Goal: Task Accomplishment & Management: Use online tool/utility

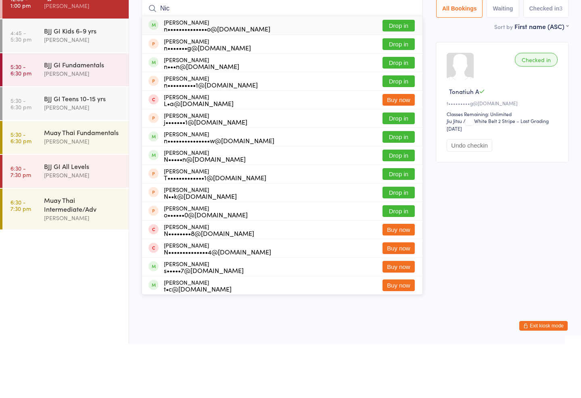
type input "Nic"
click at [394, 185] on button "Drop in" at bounding box center [398, 191] width 32 height 12
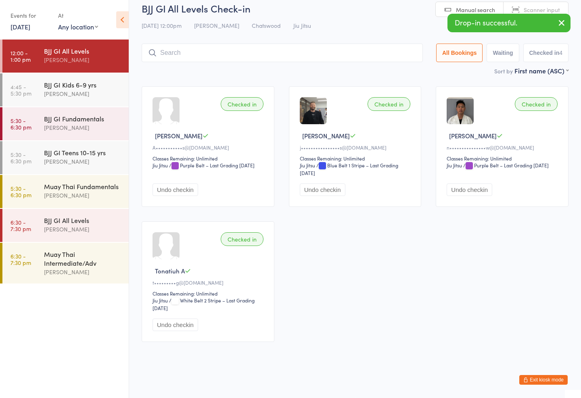
click at [90, 81] on div "BJJ GI Kids 6-9 yrs" at bounding box center [83, 84] width 78 height 9
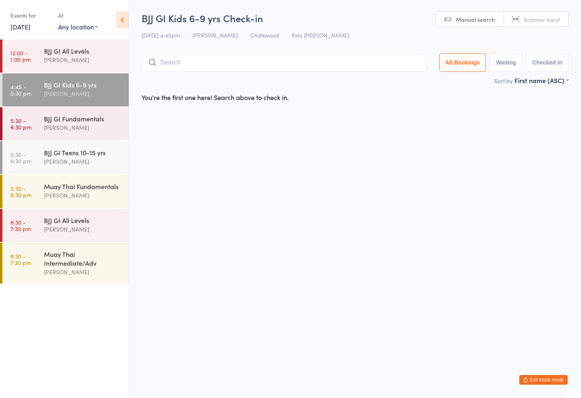
click at [172, 57] on input "search" at bounding box center [284, 62] width 284 height 19
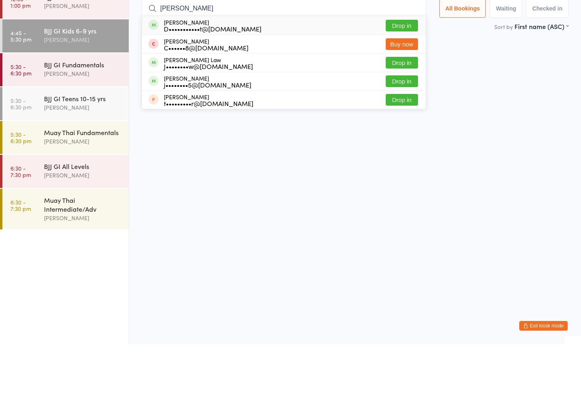
type input "[PERSON_NAME]"
click at [387, 74] on button "Drop in" at bounding box center [401, 80] width 32 height 12
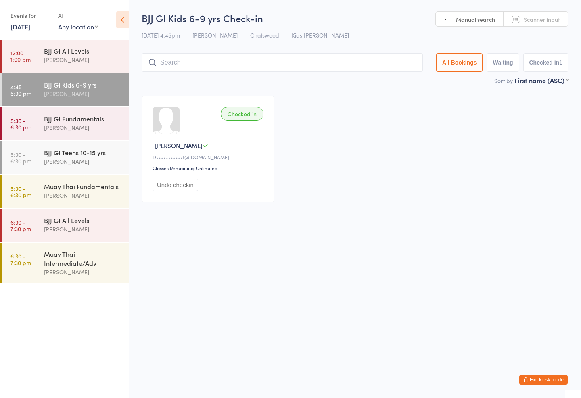
click at [186, 55] on input "search" at bounding box center [282, 62] width 281 height 19
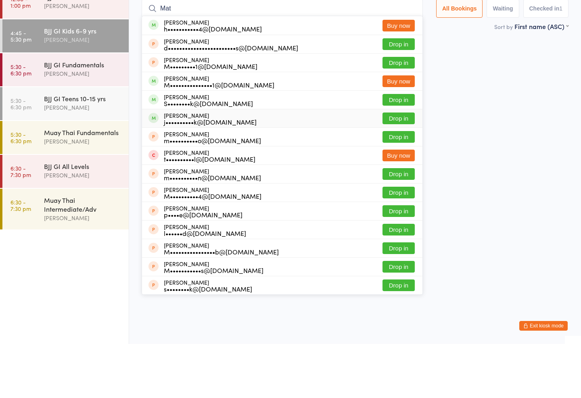
type input "Mat"
click at [160, 163] on div "[PERSON_NAME] j••••••••••k@[DOMAIN_NAME] Drop in" at bounding box center [282, 172] width 280 height 18
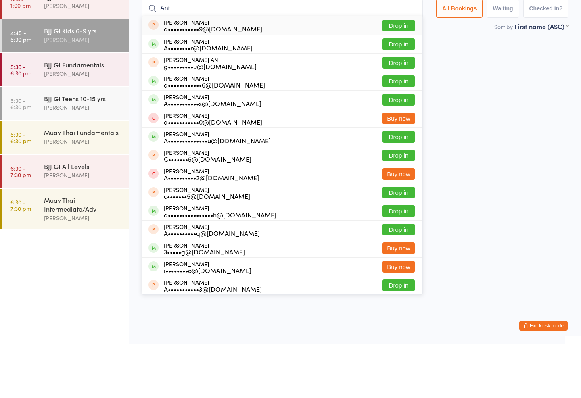
type input "Ant"
click at [403, 148] on button "Drop in" at bounding box center [398, 154] width 32 height 12
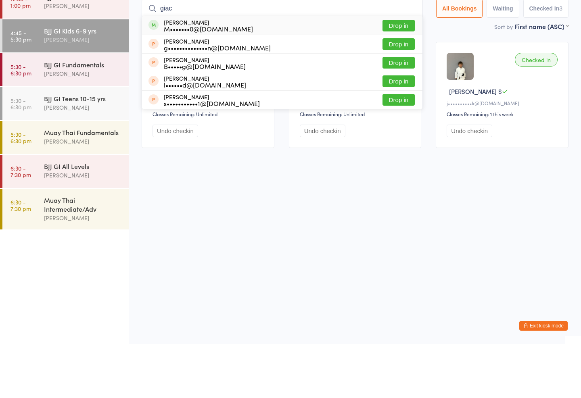
type input "giac"
click at [201, 73] on div "[PERSON_NAME] M•••••••0@[DOMAIN_NAME]" at bounding box center [208, 79] width 89 height 13
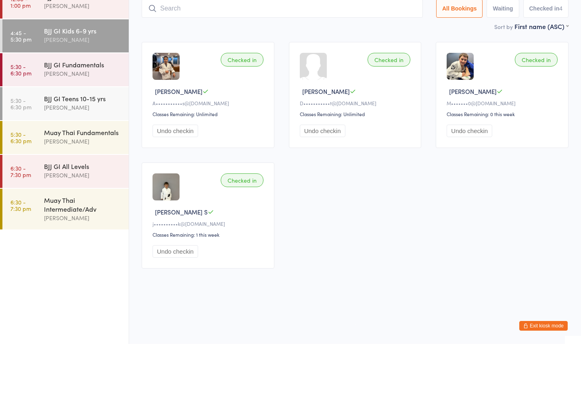
click at [536, 107] on div "Checked in" at bounding box center [535, 114] width 43 height 14
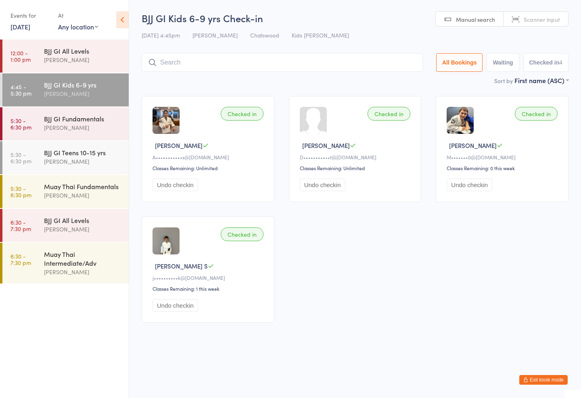
click at [211, 55] on input "search" at bounding box center [282, 62] width 281 height 19
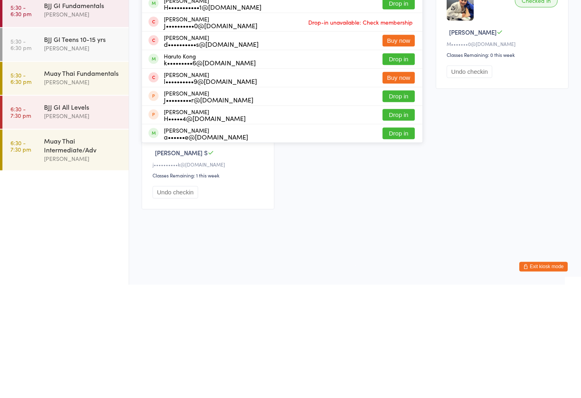
type input "Ha"
click at [397, 241] on button "Drop in" at bounding box center [398, 247] width 32 height 12
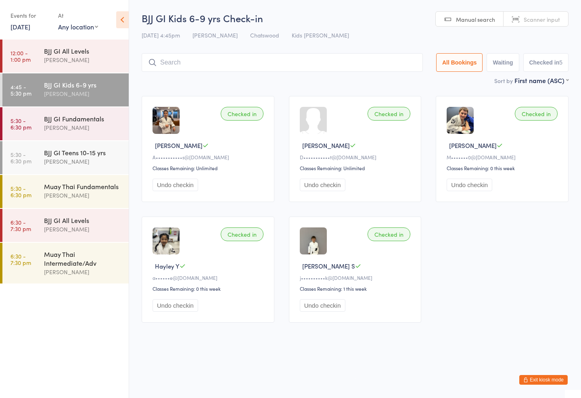
click at [158, 60] on input "search" at bounding box center [282, 62] width 281 height 19
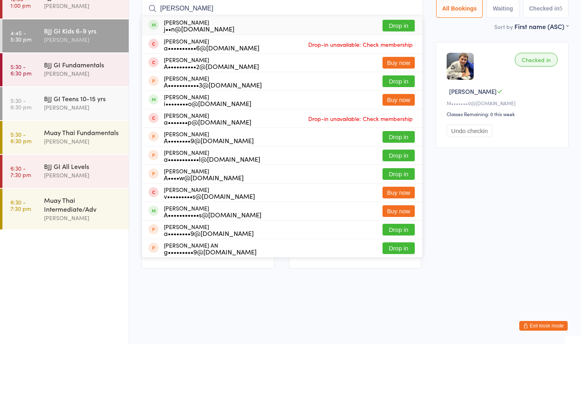
click at [394, 53] on input "[PERSON_NAME]" at bounding box center [282, 62] width 281 height 19
type input "[PERSON_NAME]"
click at [396, 74] on button "Drop in" at bounding box center [398, 80] width 32 height 12
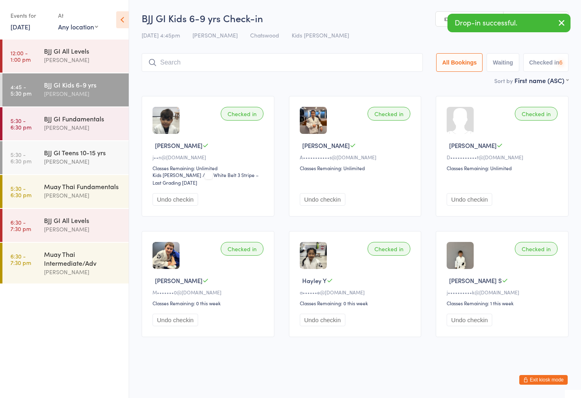
click at [82, 164] on div "[PERSON_NAME]" at bounding box center [83, 161] width 78 height 9
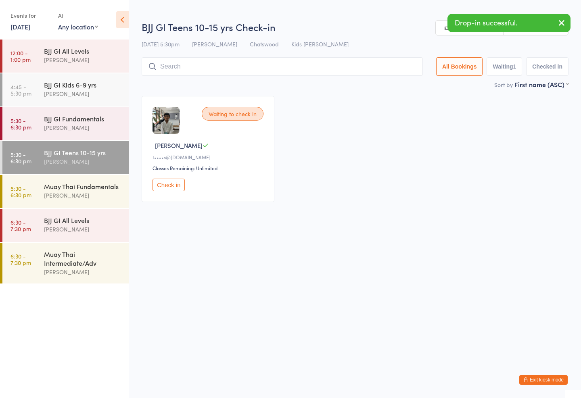
click at [336, 66] on input "search" at bounding box center [282, 66] width 281 height 19
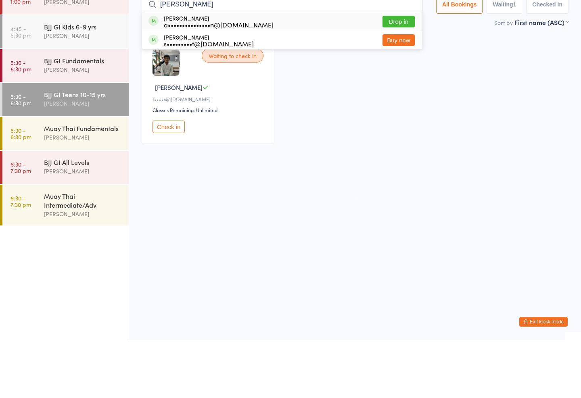
type input "[PERSON_NAME]"
click at [400, 70] on div "[PERSON_NAME] a•••••••••••••••n@[DOMAIN_NAME] Drop in" at bounding box center [282, 79] width 280 height 19
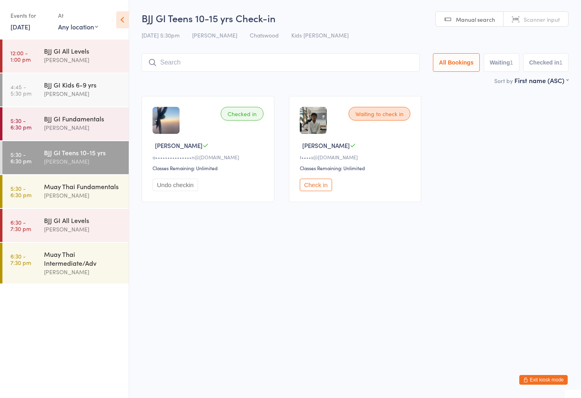
click at [63, 94] on div "[PERSON_NAME]" at bounding box center [83, 93] width 78 height 9
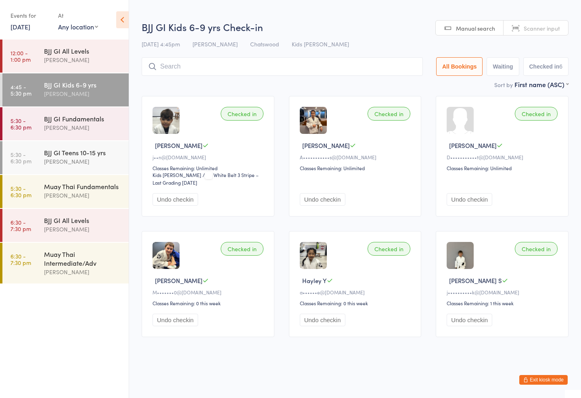
click at [196, 64] on input "search" at bounding box center [282, 66] width 281 height 19
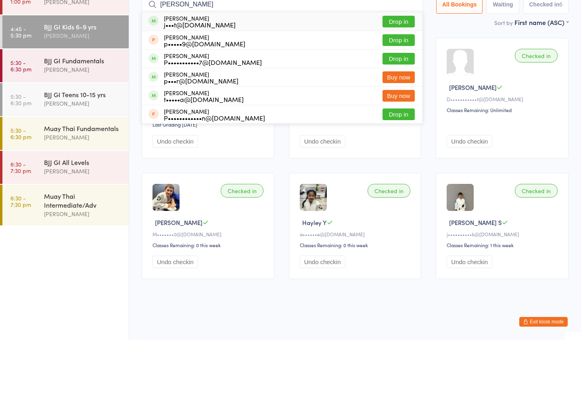
type input "[PERSON_NAME]"
click at [165, 79] on div "j•••t@[DOMAIN_NAME]" at bounding box center [200, 82] width 72 height 6
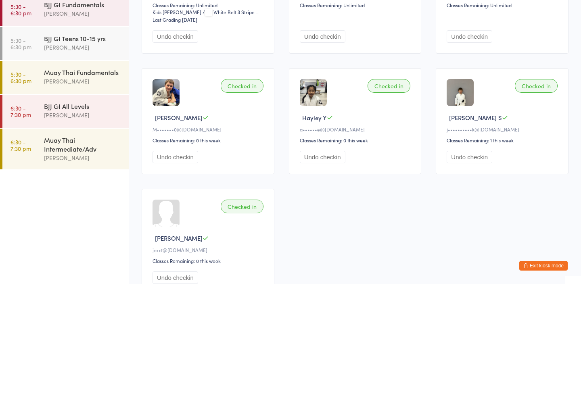
scroll to position [54, 0]
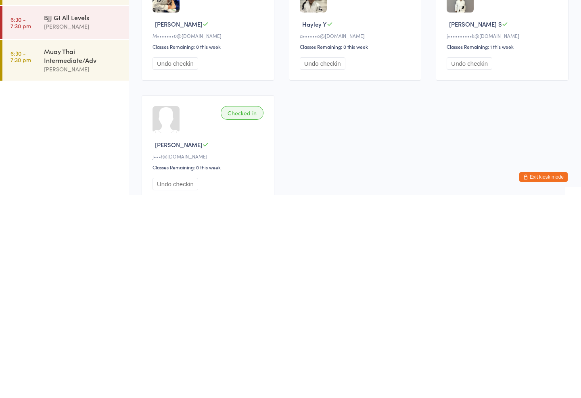
type input "d"
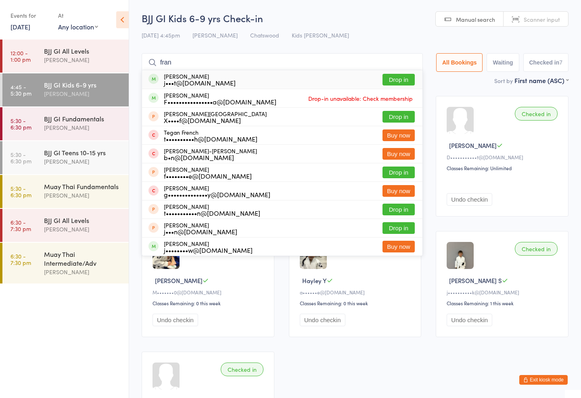
type input "fran"
click at [393, 71] on div "[PERSON_NAME] j•••t@[DOMAIN_NAME] Drop in" at bounding box center [282, 79] width 280 height 19
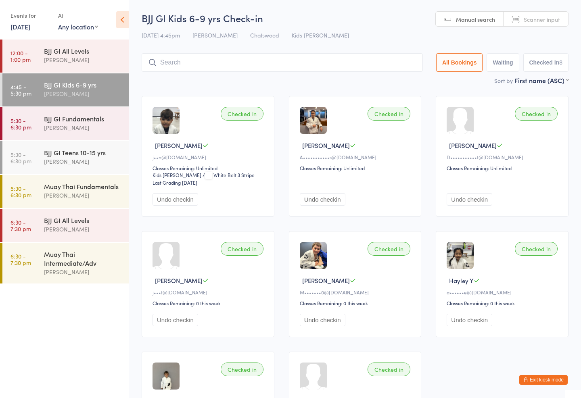
click at [112, 157] on div "BJJ GI Teens 10-15 yrs" at bounding box center [83, 152] width 78 height 9
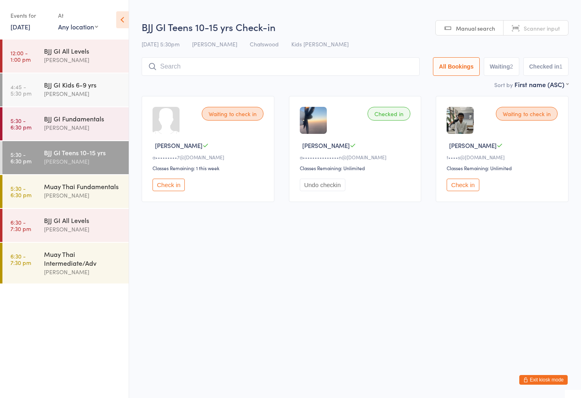
click at [198, 69] on input "search" at bounding box center [281, 66] width 278 height 19
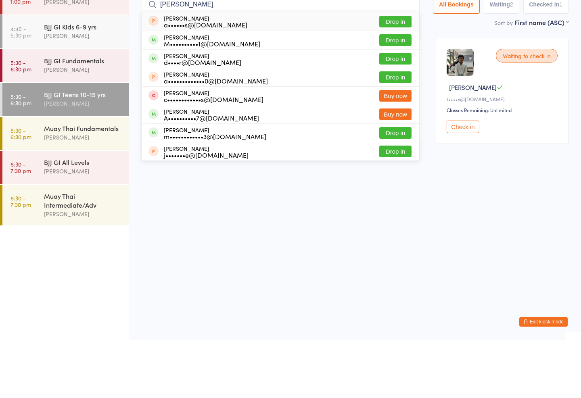
type input "[PERSON_NAME]"
click at [396, 92] on button "Drop in" at bounding box center [395, 98] width 32 height 12
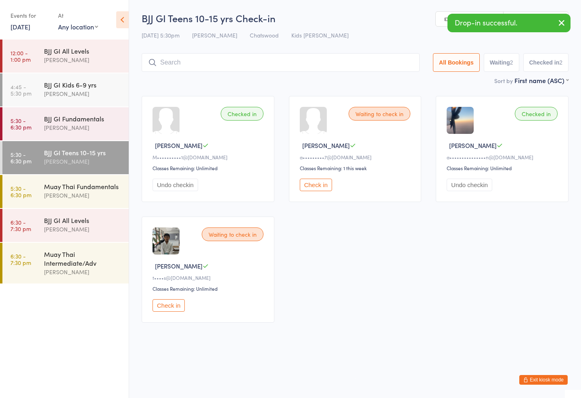
click at [100, 192] on div "[PERSON_NAME]" at bounding box center [83, 195] width 78 height 9
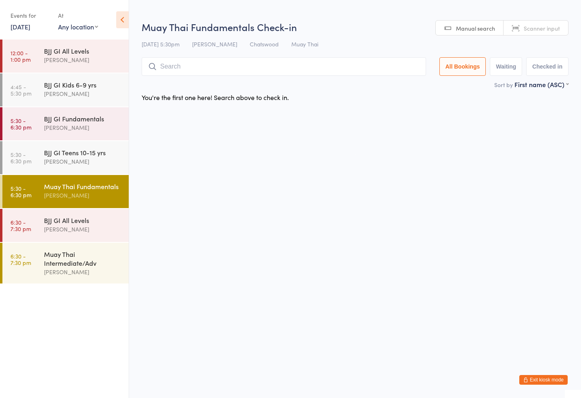
click at [260, 74] on input "search" at bounding box center [284, 66] width 284 height 19
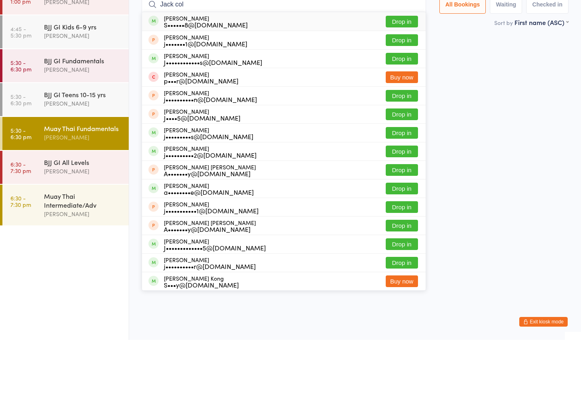
click at [408, 53] on input "Jack col" at bounding box center [284, 62] width 284 height 19
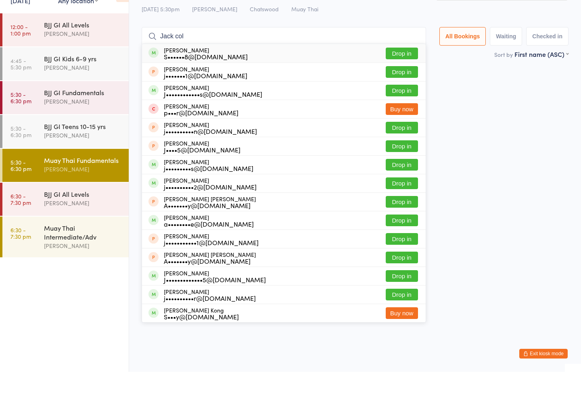
type input "Jack col"
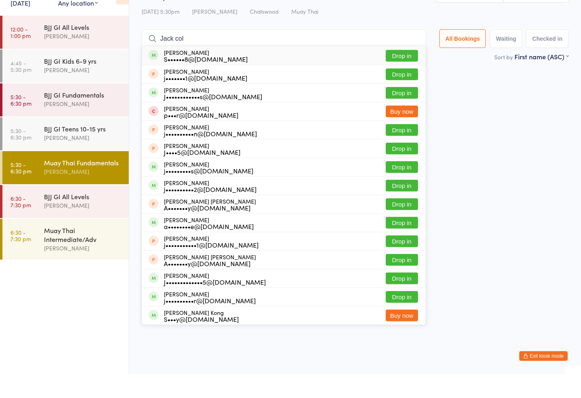
click at [398, 74] on button "Drop in" at bounding box center [401, 80] width 32 height 12
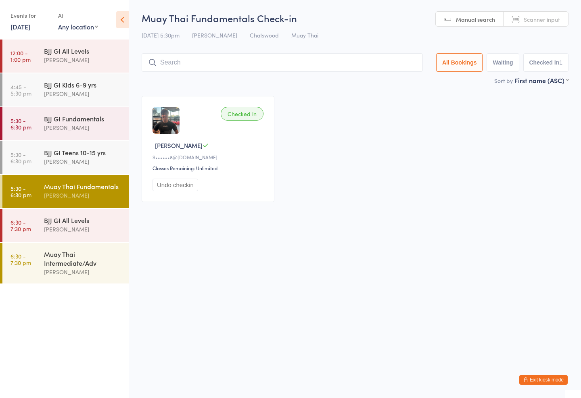
click at [89, 152] on div "BJJ GI Teens 10-15 yrs" at bounding box center [83, 152] width 78 height 9
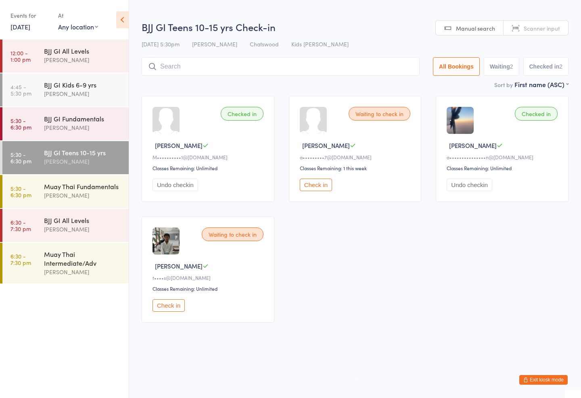
click at [308, 69] on input "search" at bounding box center [281, 66] width 278 height 19
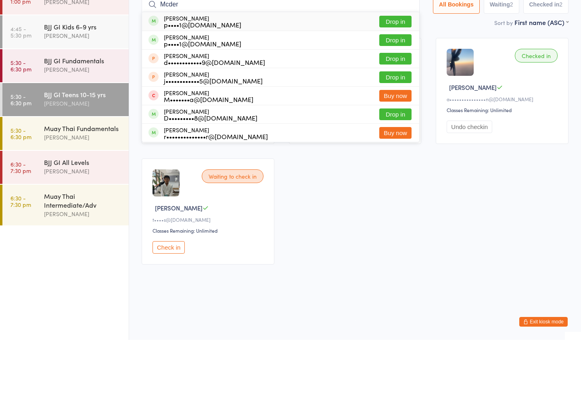
type input "Mcder"
click at [391, 74] on button "Drop in" at bounding box center [395, 80] width 32 height 12
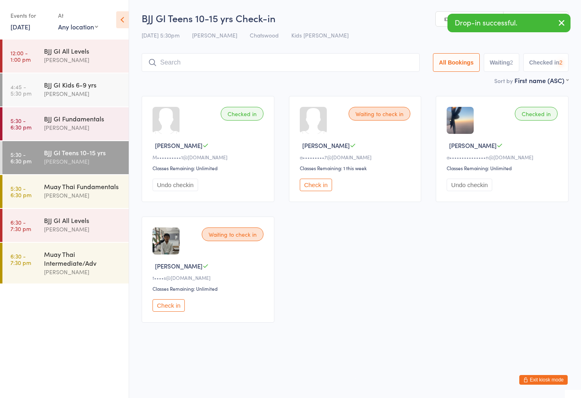
click at [331, 60] on input "search" at bounding box center [281, 62] width 278 height 19
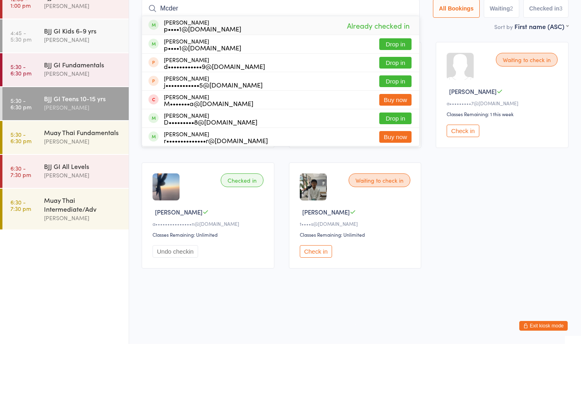
type input "Mcder"
click at [396, 92] on button "Drop in" at bounding box center [395, 98] width 32 height 12
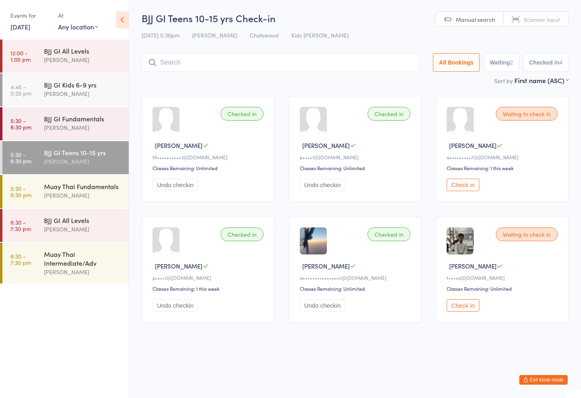
click at [61, 108] on div "BJJ GI Fundamentals [PERSON_NAME]" at bounding box center [86, 123] width 85 height 32
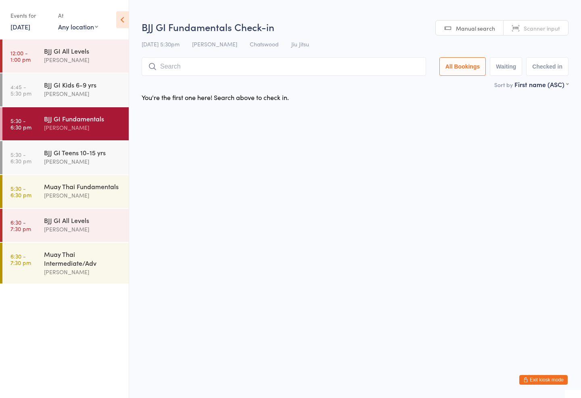
click at [210, 62] on input "search" at bounding box center [284, 66] width 284 height 19
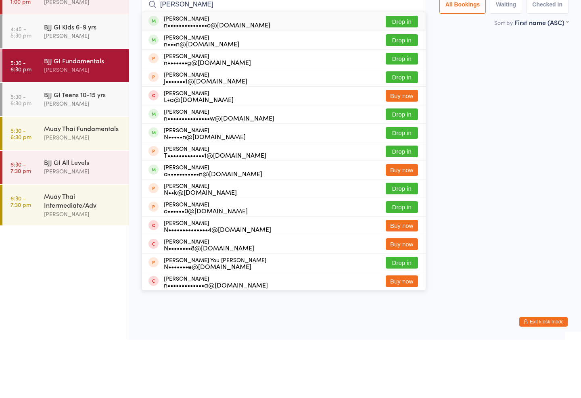
type input "[PERSON_NAME]"
click at [402, 74] on button "Drop in" at bounding box center [401, 80] width 32 height 12
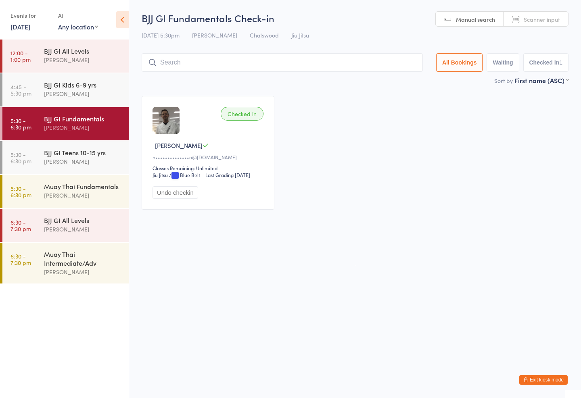
click at [101, 175] on div "Muay Thai Fundamentals [PERSON_NAME]" at bounding box center [86, 191] width 85 height 32
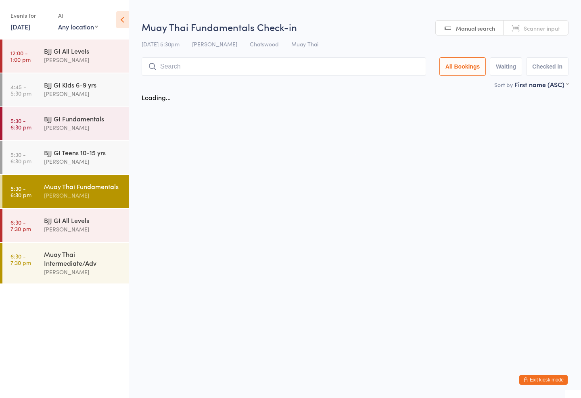
click at [242, 60] on input "search" at bounding box center [284, 66] width 284 height 19
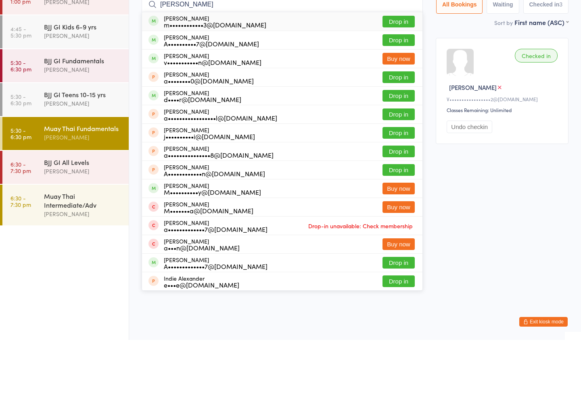
type input "[PERSON_NAME]"
click at [392, 92] on button "Drop in" at bounding box center [398, 98] width 32 height 12
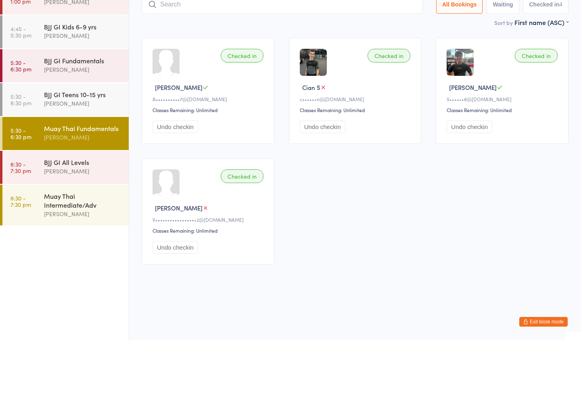
click at [80, 148] on div "BJJ GI Teens 10-15 yrs" at bounding box center [83, 152] width 78 height 9
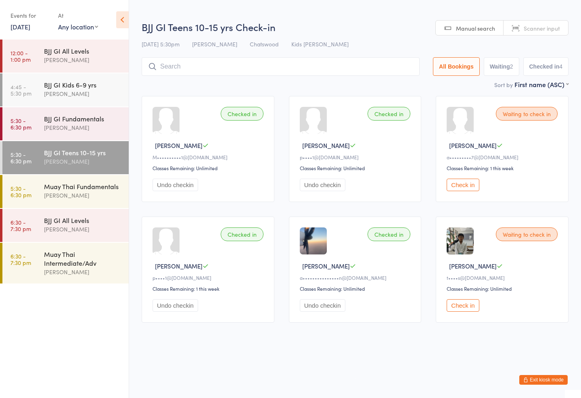
click at [193, 56] on div "BJJ GI Teens 10-15 yrs Check-in [DATE] 5:30pm [PERSON_NAME] Chatswood Kids Jiu …" at bounding box center [355, 50] width 427 height 60
click at [175, 63] on input "search" at bounding box center [281, 66] width 278 height 19
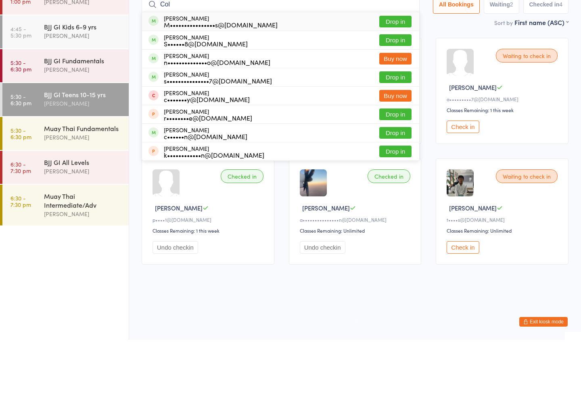
type input "Col"
click at [380, 129] on button "Drop in" at bounding box center [395, 135] width 32 height 12
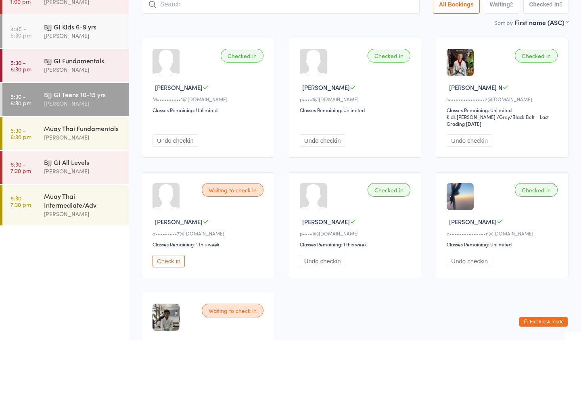
scroll to position [58, 0]
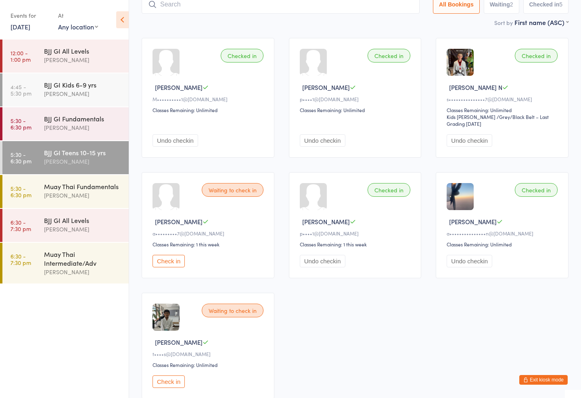
click at [113, 152] on div "BJJ GI Teens 10-15 yrs" at bounding box center [83, 152] width 78 height 9
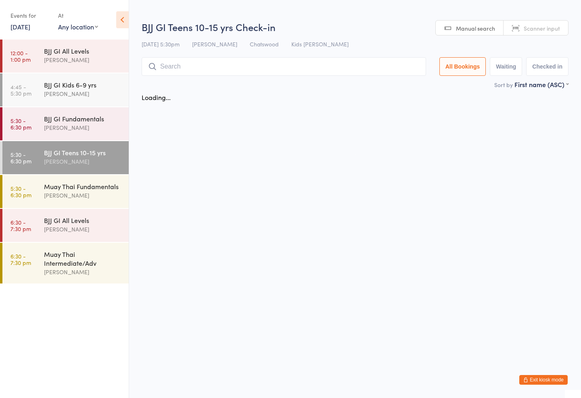
scroll to position [0, 0]
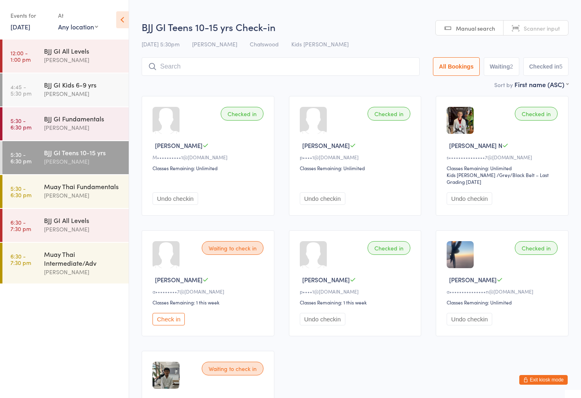
click at [289, 68] on input "search" at bounding box center [281, 66] width 278 height 19
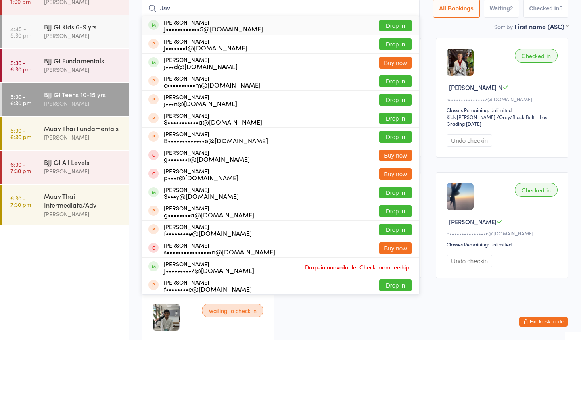
type input "Jav"
click at [388, 78] on button "Drop in" at bounding box center [395, 84] width 32 height 12
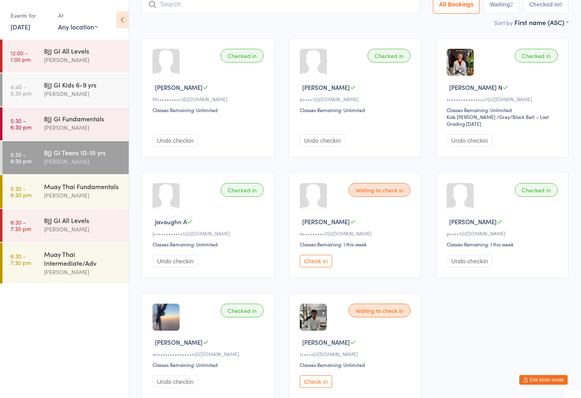
click at [57, 191] on div "[PERSON_NAME]" at bounding box center [83, 195] width 78 height 9
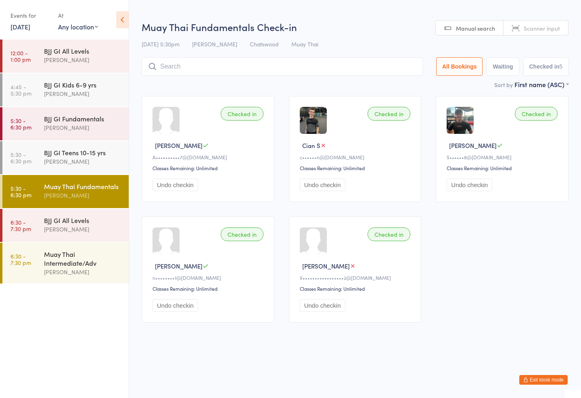
click at [250, 73] on input "search" at bounding box center [282, 66] width 281 height 19
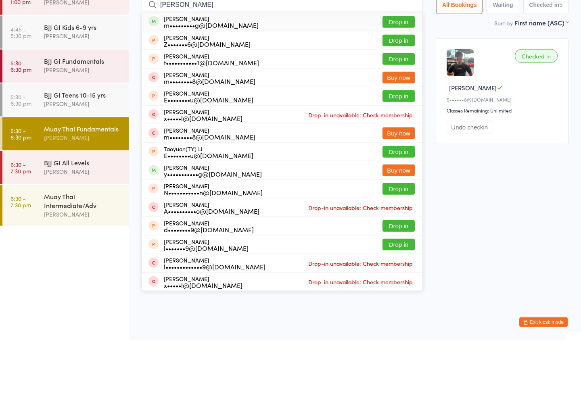
type input "[PERSON_NAME]"
click at [396, 74] on button "Drop in" at bounding box center [398, 80] width 32 height 12
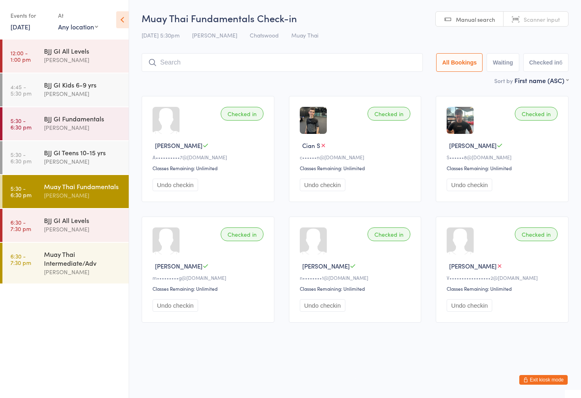
click at [266, 61] on input "search" at bounding box center [282, 62] width 281 height 19
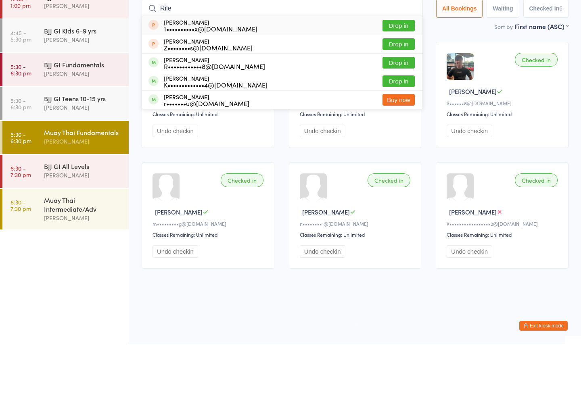
type input "Rile"
click at [404, 111] on button "Drop in" at bounding box center [398, 117] width 32 height 12
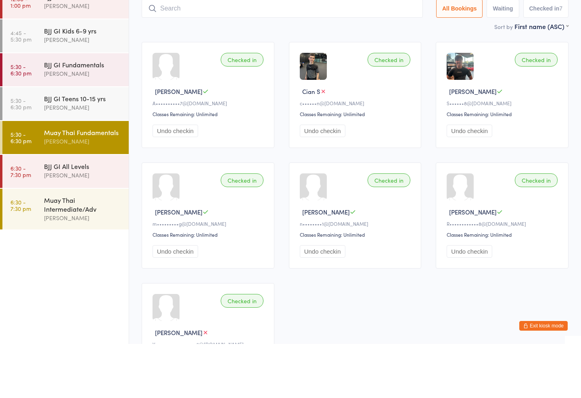
click at [83, 148] on div "BJJ GI Teens 10-15 yrs" at bounding box center [83, 152] width 78 height 9
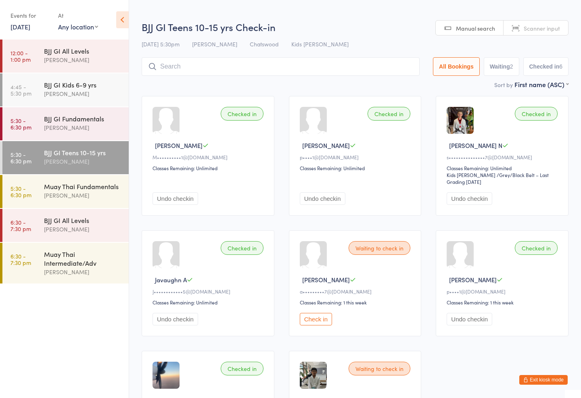
click at [344, 63] on input "search" at bounding box center [281, 66] width 278 height 19
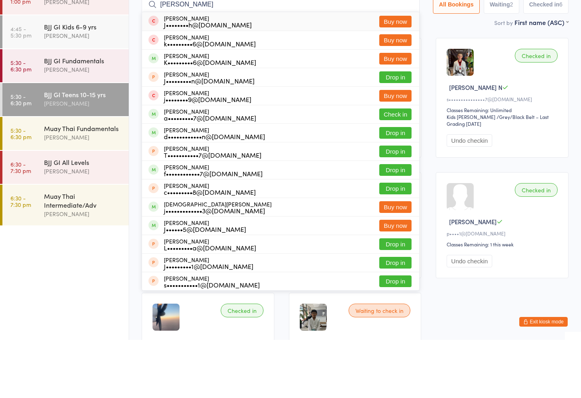
type input "[PERSON_NAME]"
click at [395, 167] on button "Check in" at bounding box center [395, 173] width 32 height 12
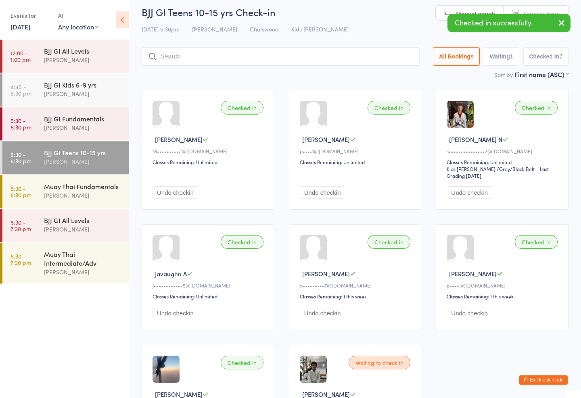
scroll to position [6, 0]
click at [264, 57] on input "search" at bounding box center [281, 56] width 278 height 19
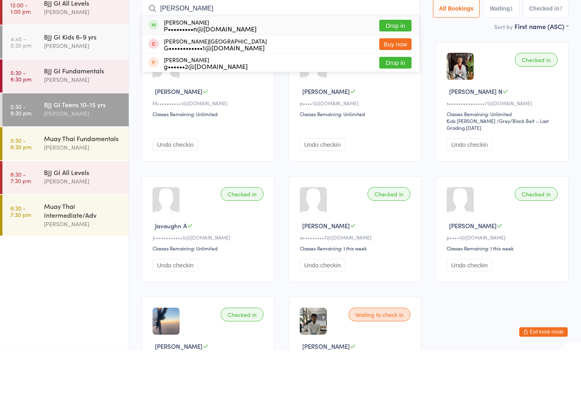
type input "[PERSON_NAME]"
click at [395, 68] on button "Drop in" at bounding box center [395, 74] width 32 height 12
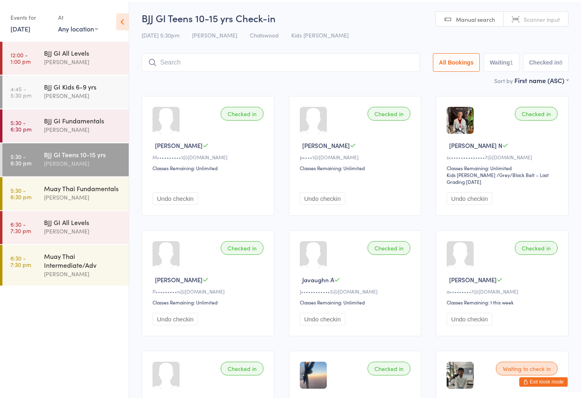
scroll to position [0, 0]
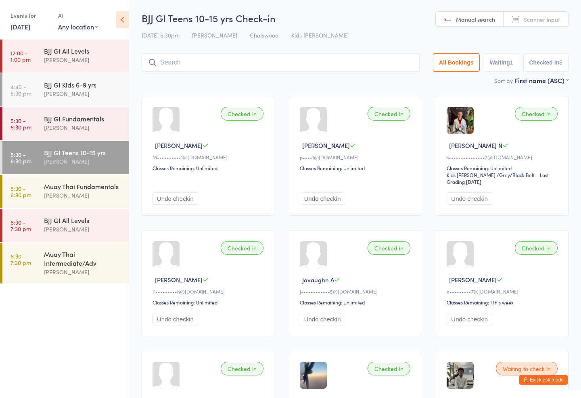
click at [81, 183] on div "Muay Thai Fundamentals" at bounding box center [83, 186] width 78 height 9
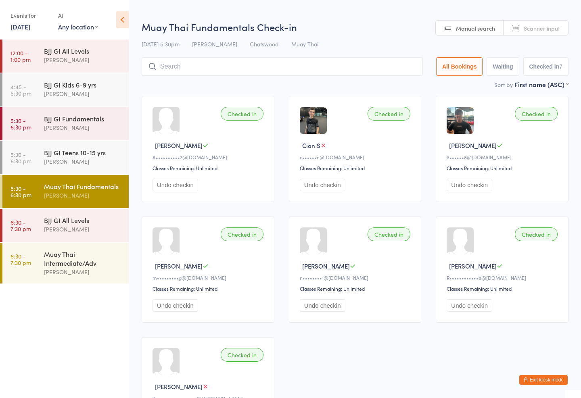
click at [229, 58] on input "search" at bounding box center [282, 66] width 281 height 19
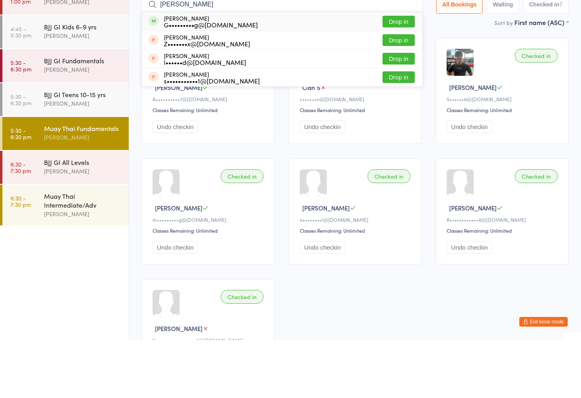
type input "[PERSON_NAME]"
click at [394, 74] on button "Drop in" at bounding box center [398, 80] width 32 height 12
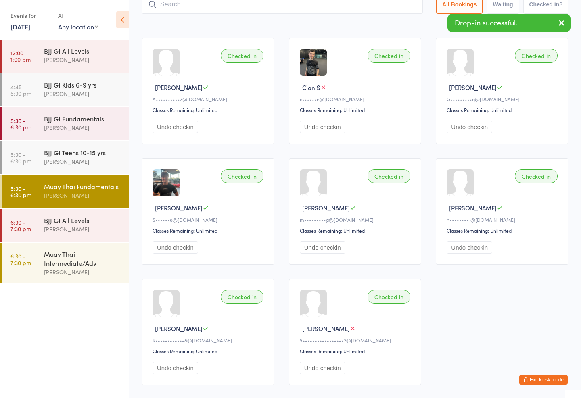
click at [183, 6] on input "search" at bounding box center [282, 4] width 281 height 19
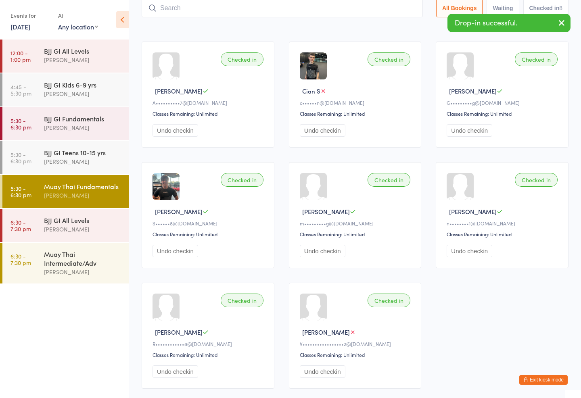
scroll to position [54, 0]
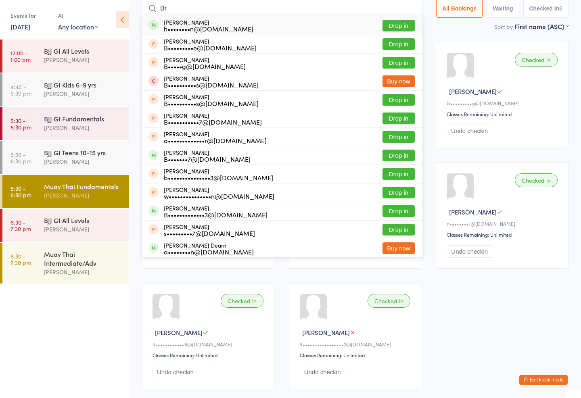
type input "B"
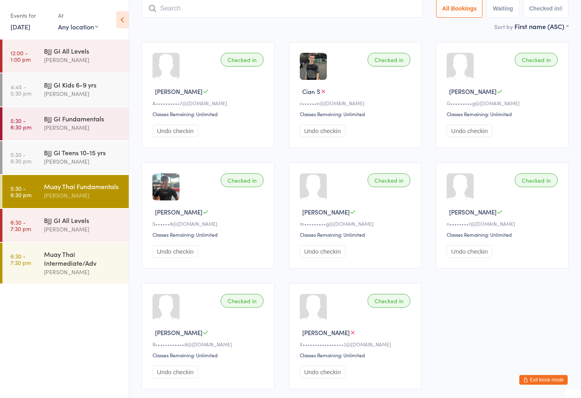
click at [192, 18] on input "search" at bounding box center [282, 8] width 281 height 19
click at [176, 26] on div "Sort by First name (ASC) First name (ASC) First name (DESC) Last name (ASC) Las…" at bounding box center [355, 26] width 427 height 9
click at [248, 6] on input "search" at bounding box center [282, 8] width 281 height 19
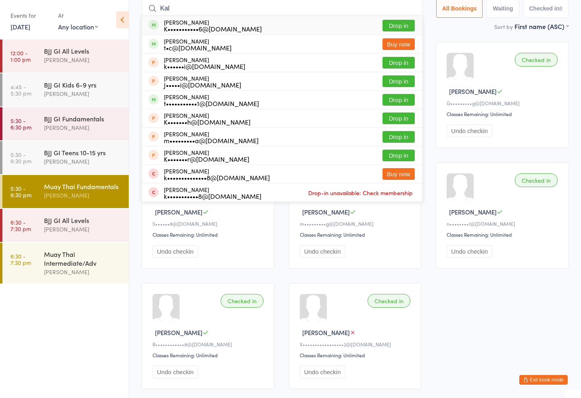
type input "Kal"
click at [395, 25] on button "Drop in" at bounding box center [398, 26] width 32 height 12
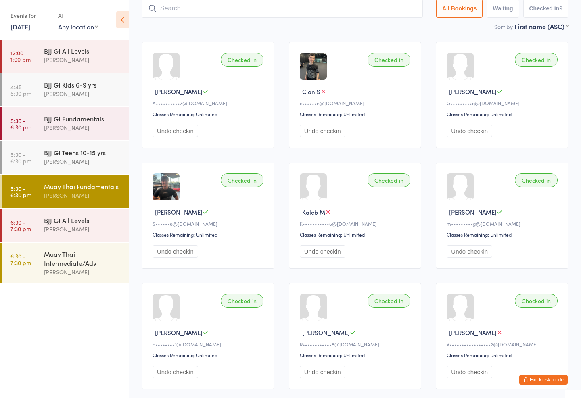
click at [306, 11] on input "search" at bounding box center [282, 8] width 281 height 19
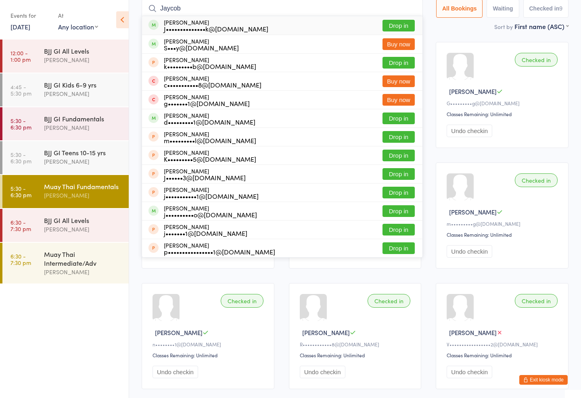
type input "Jaycob"
click at [399, 22] on button "Drop in" at bounding box center [398, 26] width 32 height 12
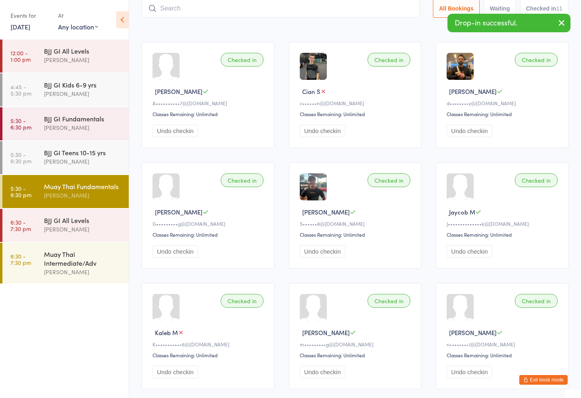
click at [79, 233] on div "[PERSON_NAME]" at bounding box center [83, 229] width 78 height 9
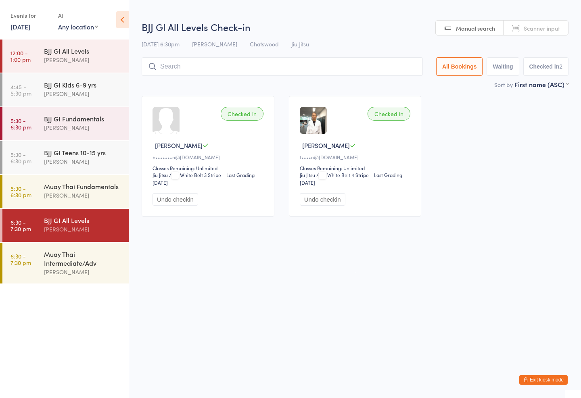
click at [232, 62] on input "search" at bounding box center [282, 66] width 281 height 19
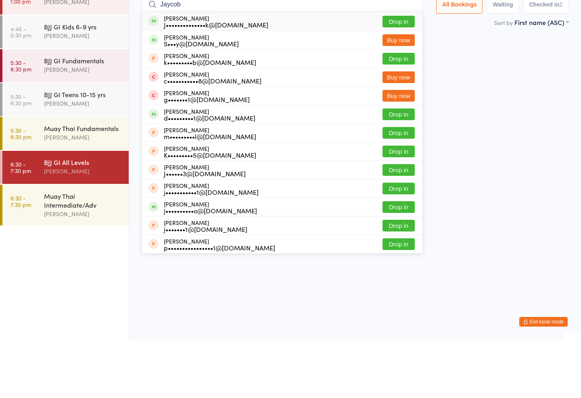
click at [404, 53] on input "Jaycob" at bounding box center [282, 62] width 281 height 19
type input "Jaycob"
click at [400, 74] on button "Drop in" at bounding box center [398, 80] width 32 height 12
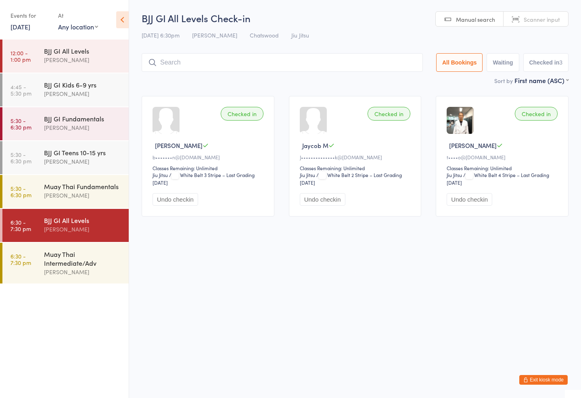
click at [69, 179] on div "Muay Thai Fundamentals [PERSON_NAME]" at bounding box center [86, 191] width 85 height 32
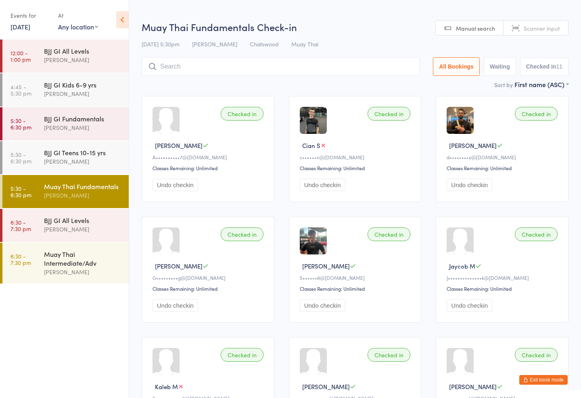
click at [372, 65] on input "search" at bounding box center [281, 66] width 278 height 19
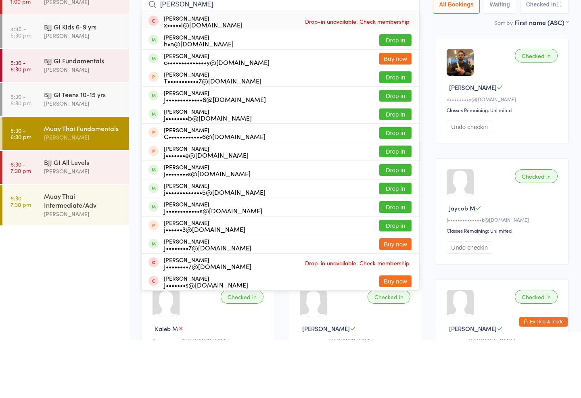
type input "[PERSON_NAME]"
click at [396, 92] on button "Drop in" at bounding box center [395, 98] width 32 height 12
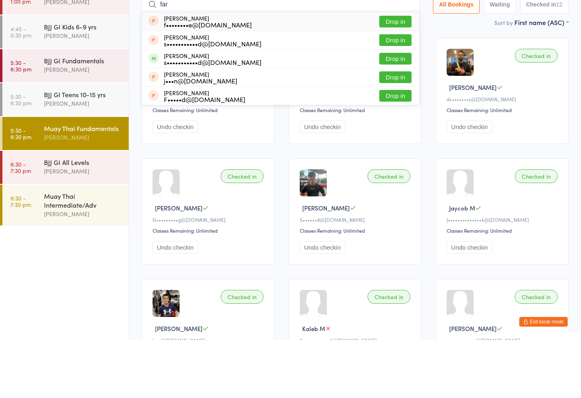
type input "far"
click at [388, 111] on button "Drop in" at bounding box center [395, 117] width 32 height 12
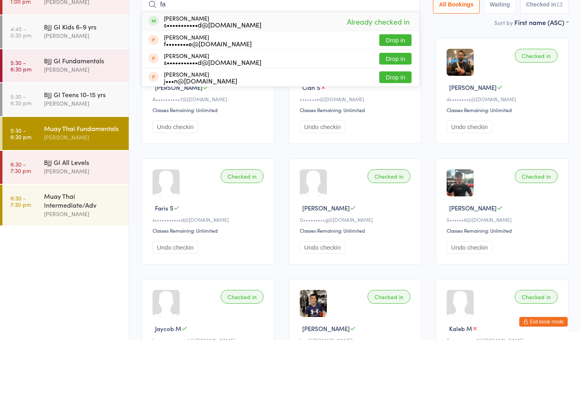
type input "f"
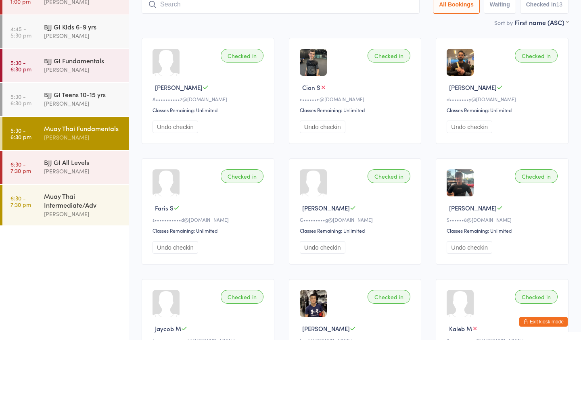
click at [284, 76] on div "Sort by First name (ASC) First name (ASC) First name (DESC) Last name (ASC) Las…" at bounding box center [355, 80] width 427 height 9
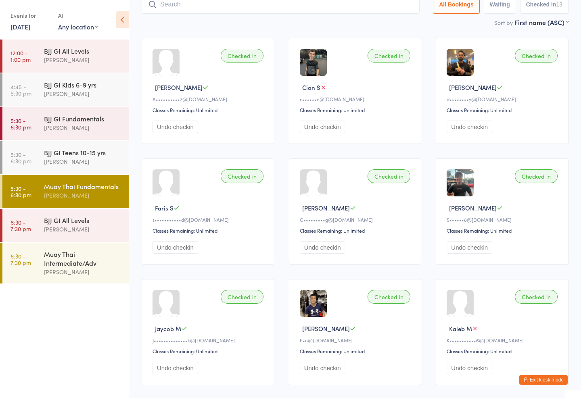
click at [77, 271] on div "[PERSON_NAME]" at bounding box center [83, 271] width 78 height 9
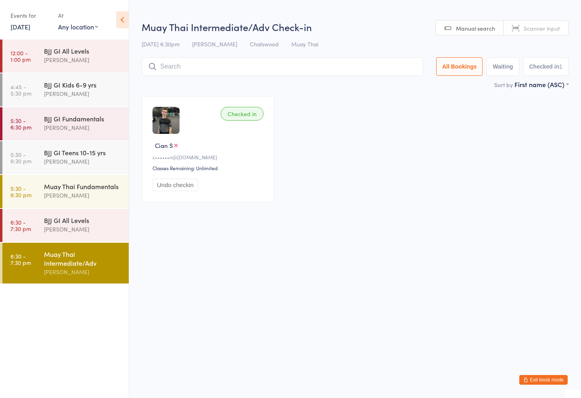
click at [245, 59] on input "search" at bounding box center [282, 66] width 281 height 19
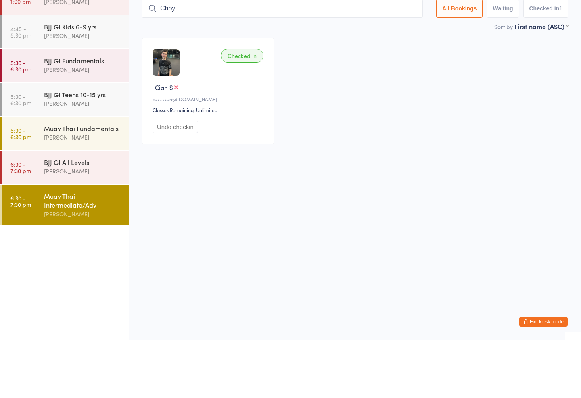
type input "Choy"
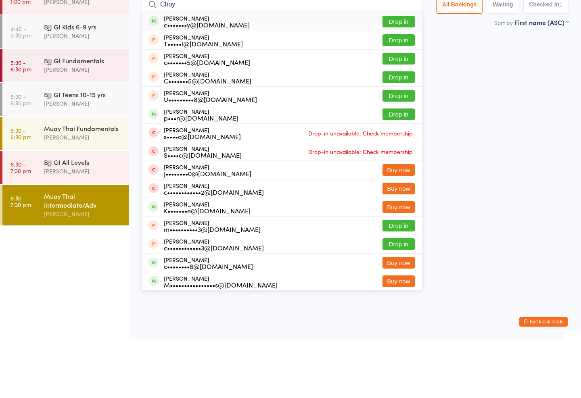
click at [394, 74] on button "Drop in" at bounding box center [398, 80] width 32 height 12
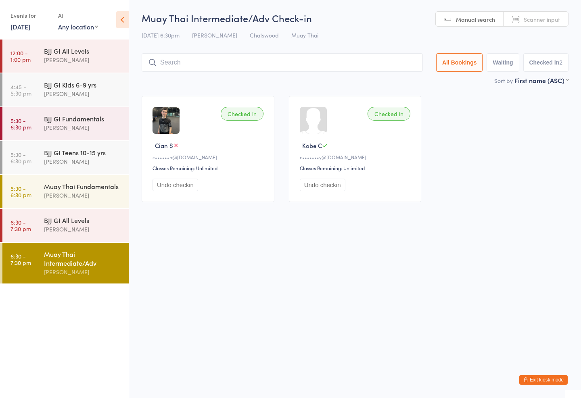
click at [61, 240] on div "BJJ GI All Levels [PERSON_NAME]" at bounding box center [86, 225] width 85 height 32
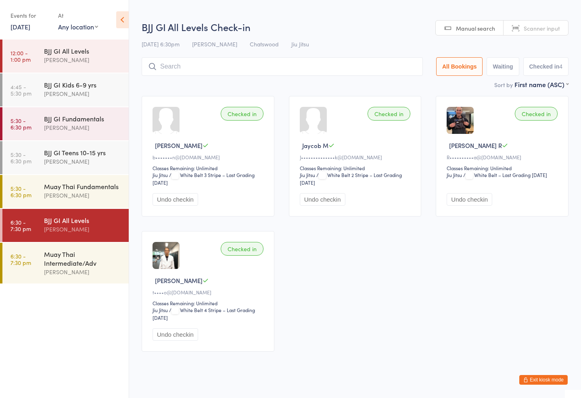
click at [200, 59] on input "search" at bounding box center [282, 66] width 281 height 19
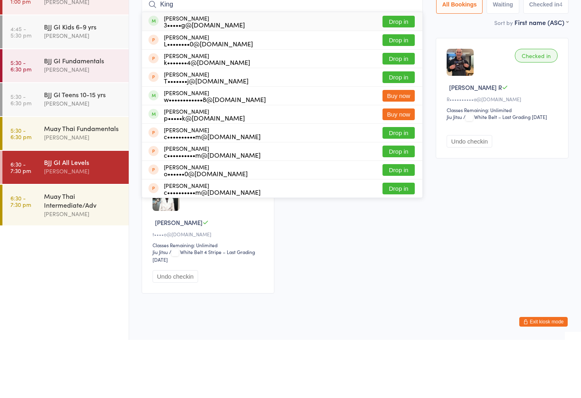
type input "King"
click at [398, 74] on button "Drop in" at bounding box center [398, 80] width 32 height 12
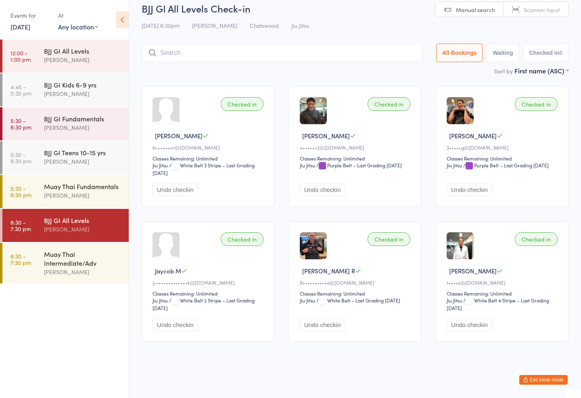
click at [88, 252] on div "Muay Thai Intermediate/Adv" at bounding box center [83, 259] width 78 height 18
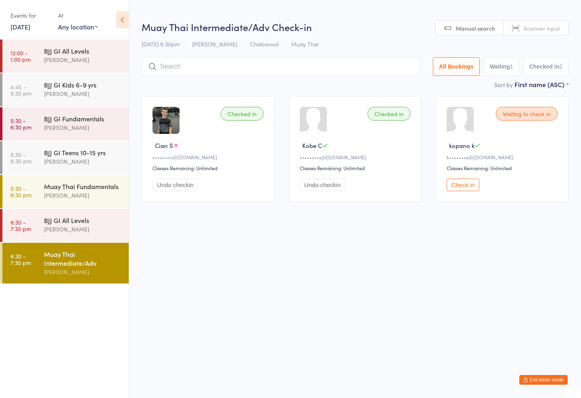
click at [239, 76] on input "search" at bounding box center [281, 66] width 278 height 19
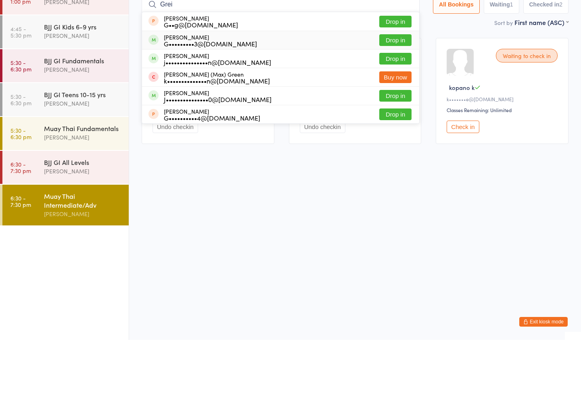
type input "Grei"
click at [258, 89] on div "[PERSON_NAME] G•••••••••3@[DOMAIN_NAME] Drop in" at bounding box center [280, 98] width 277 height 18
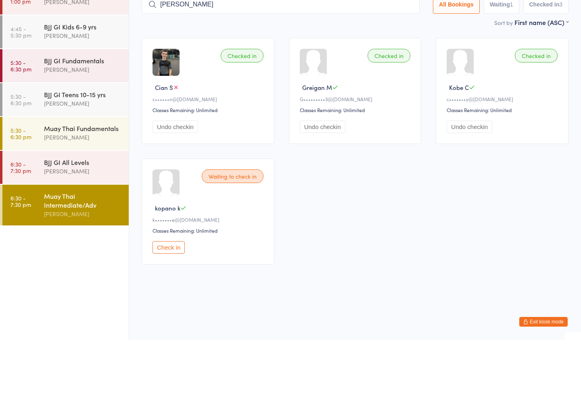
type input "[PERSON_NAME]"
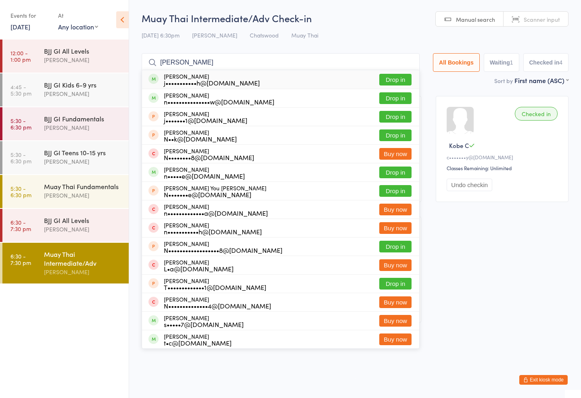
type input "[PERSON_NAME]"
click at [386, 71] on div "[PERSON_NAME] j•••••••••••h@[DOMAIN_NAME] Drop in" at bounding box center [280, 79] width 277 height 19
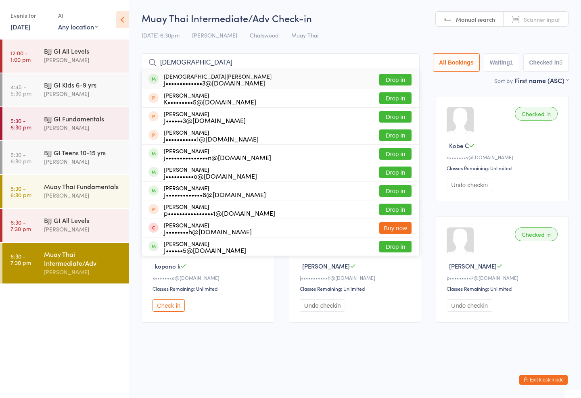
type input "[DEMOGRAPHIC_DATA]"
click at [390, 78] on button "Drop in" at bounding box center [395, 80] width 32 height 12
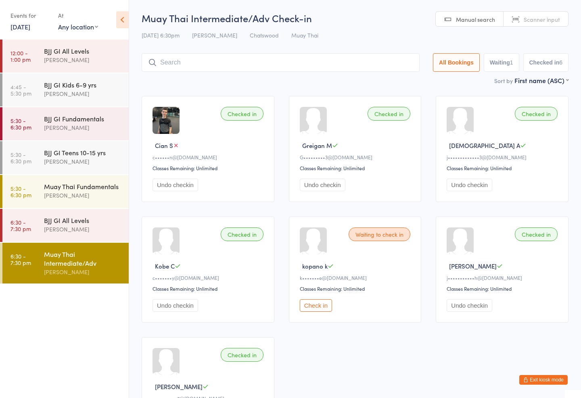
click at [95, 217] on div "BJJ GI All Levels" at bounding box center [83, 220] width 78 height 9
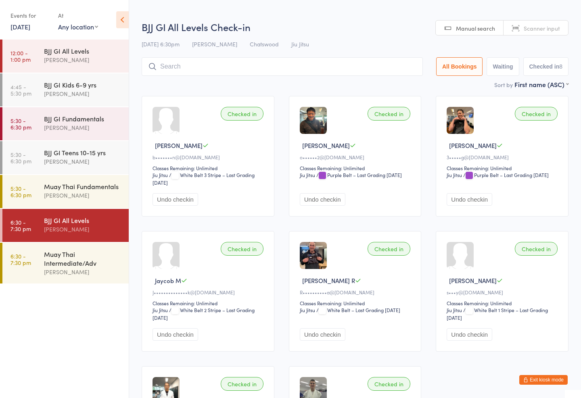
click at [289, 67] on input "search" at bounding box center [282, 66] width 281 height 19
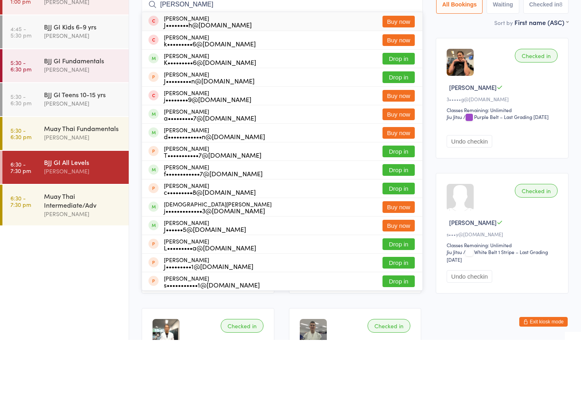
type input "[PERSON_NAME]"
click at [385, 111] on button "Drop in" at bounding box center [398, 117] width 32 height 12
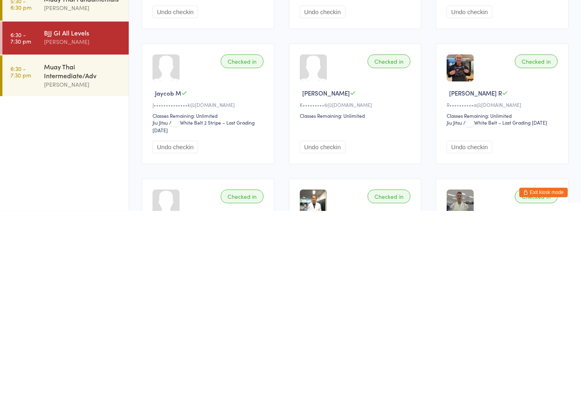
click at [79, 250] on div "Muay Thai Intermediate/Adv" at bounding box center [83, 259] width 78 height 18
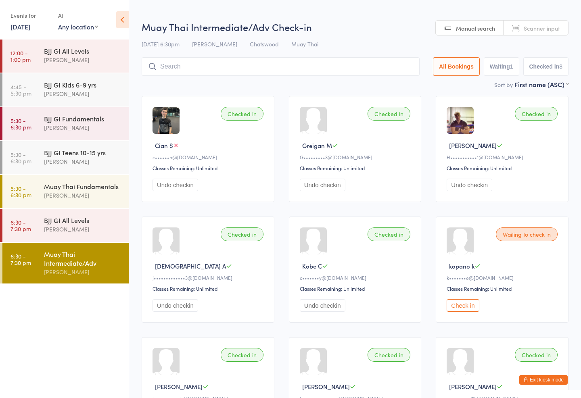
click at [231, 62] on input "search" at bounding box center [281, 66] width 278 height 19
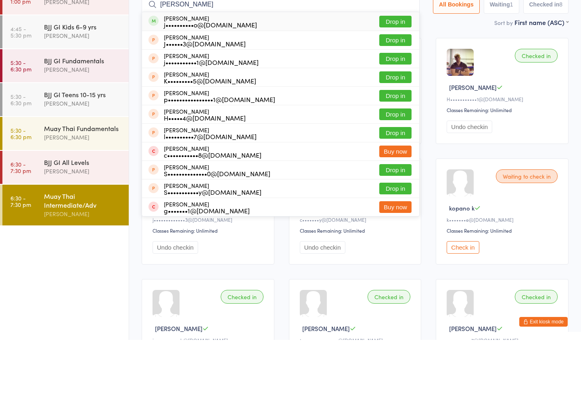
type input "[PERSON_NAME]"
click at [214, 79] on div "j••••••••••o@[DOMAIN_NAME]" at bounding box center [210, 82] width 93 height 6
